Goal: Information Seeking & Learning: Learn about a topic

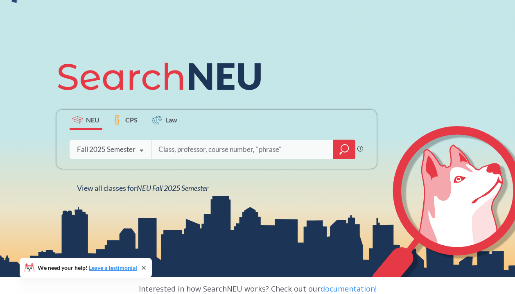
scroll to position [57, 0]
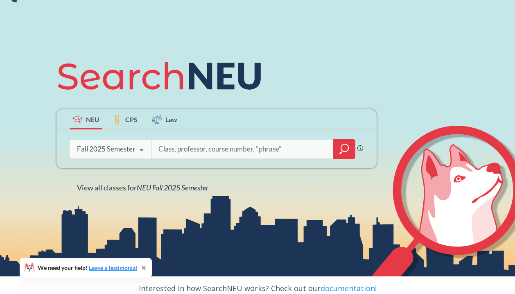
click at [211, 148] on input "search" at bounding box center [243, 148] width 170 height 17
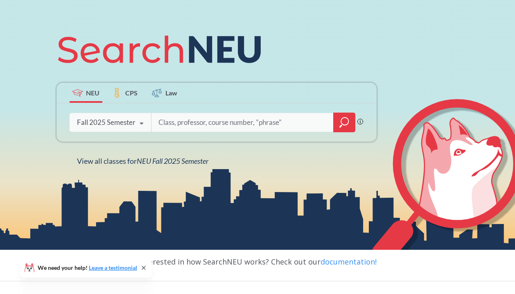
scroll to position [92, 0]
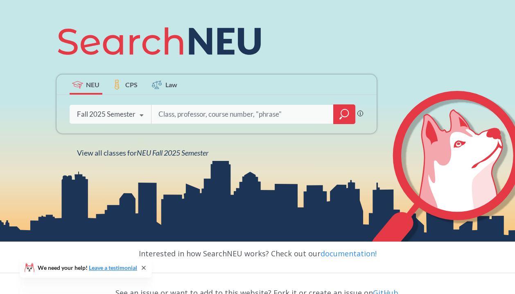
click at [111, 111] on div "Fall 2025 Semester" at bounding box center [106, 114] width 59 height 9
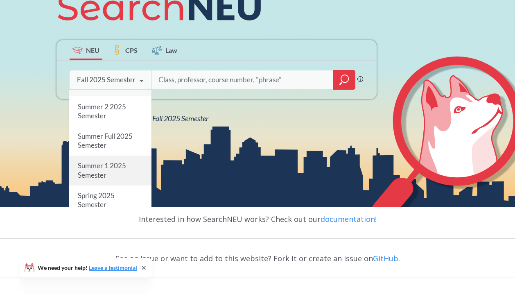
scroll to position [22, 0]
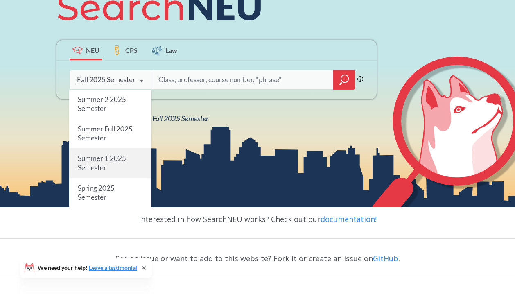
click at [122, 165] on div "Summer 1 2025 Semester" at bounding box center [110, 163] width 82 height 29
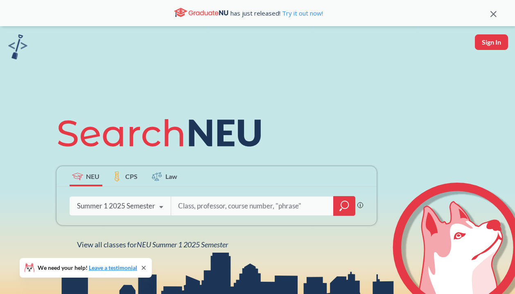
click at [212, 205] on input "search" at bounding box center [252, 205] width 151 height 17
type input "CS2100"
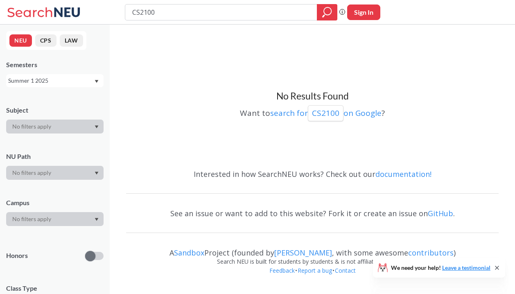
click at [65, 87] on div "NEU CPS LAW Semesters Summer 1 2025 Subject NU Path Campus Honors Class Type Co…" at bounding box center [55, 160] width 110 height 270
click at [65, 82] on div "Summer 1 2025" at bounding box center [51, 80] width 86 height 9
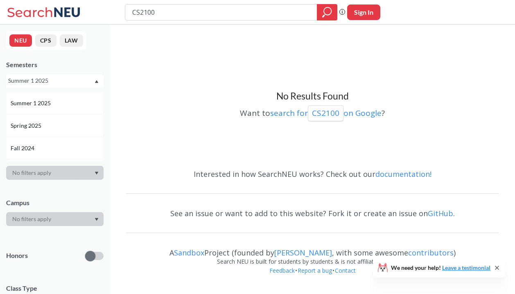
scroll to position [66, 0]
click at [65, 125] on div "Spring 2025" at bounding box center [57, 122] width 93 height 9
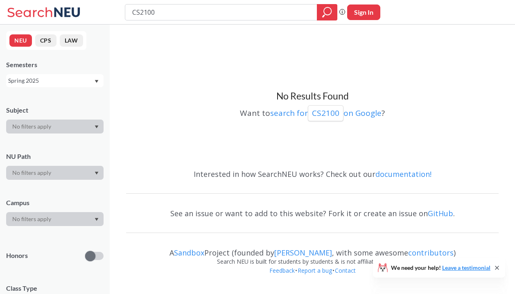
click at [70, 81] on div "Spring 2025" at bounding box center [51, 80] width 86 height 9
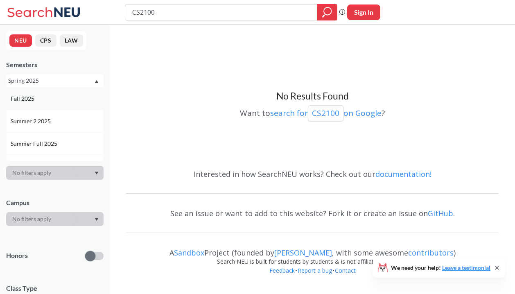
click at [60, 102] on div "Fall 2025" at bounding box center [57, 98] width 93 height 9
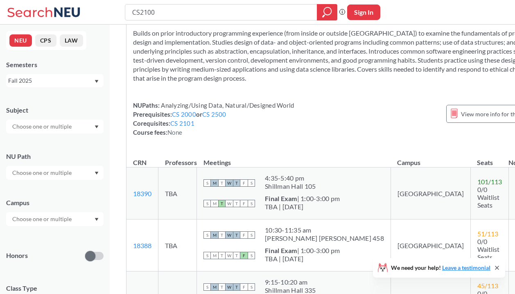
scroll to position [31, 0]
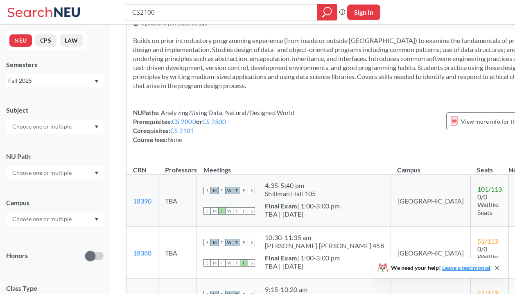
click at [446, 134] on div "View more info for this class" at bounding box center [492, 121] width 92 height 26
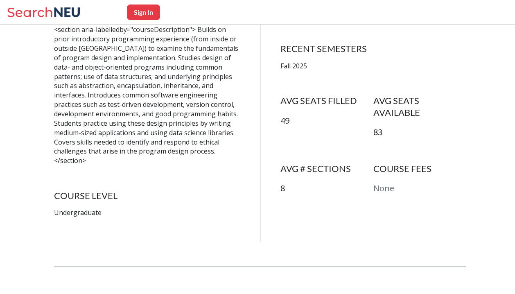
scroll to position [197, 0]
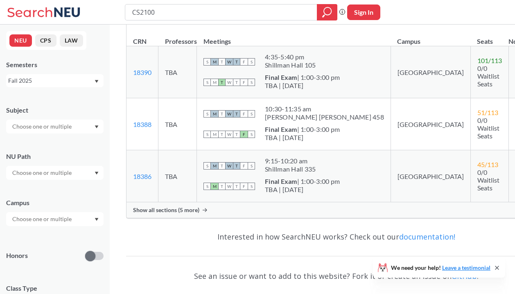
scroll to position [154, 0]
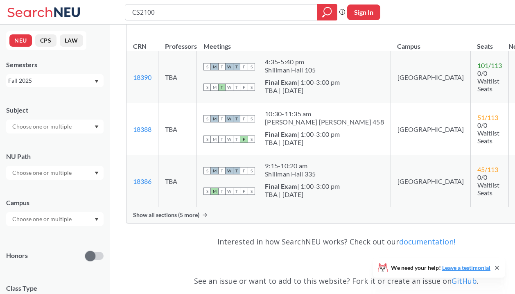
click at [167, 219] on span "Show all sections (5 more)" at bounding box center [166, 214] width 66 height 7
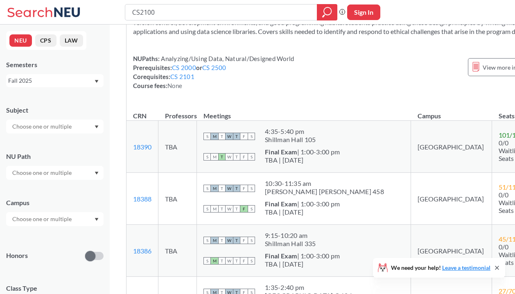
scroll to position [0, 0]
